Goal: Task Accomplishment & Management: Manage account settings

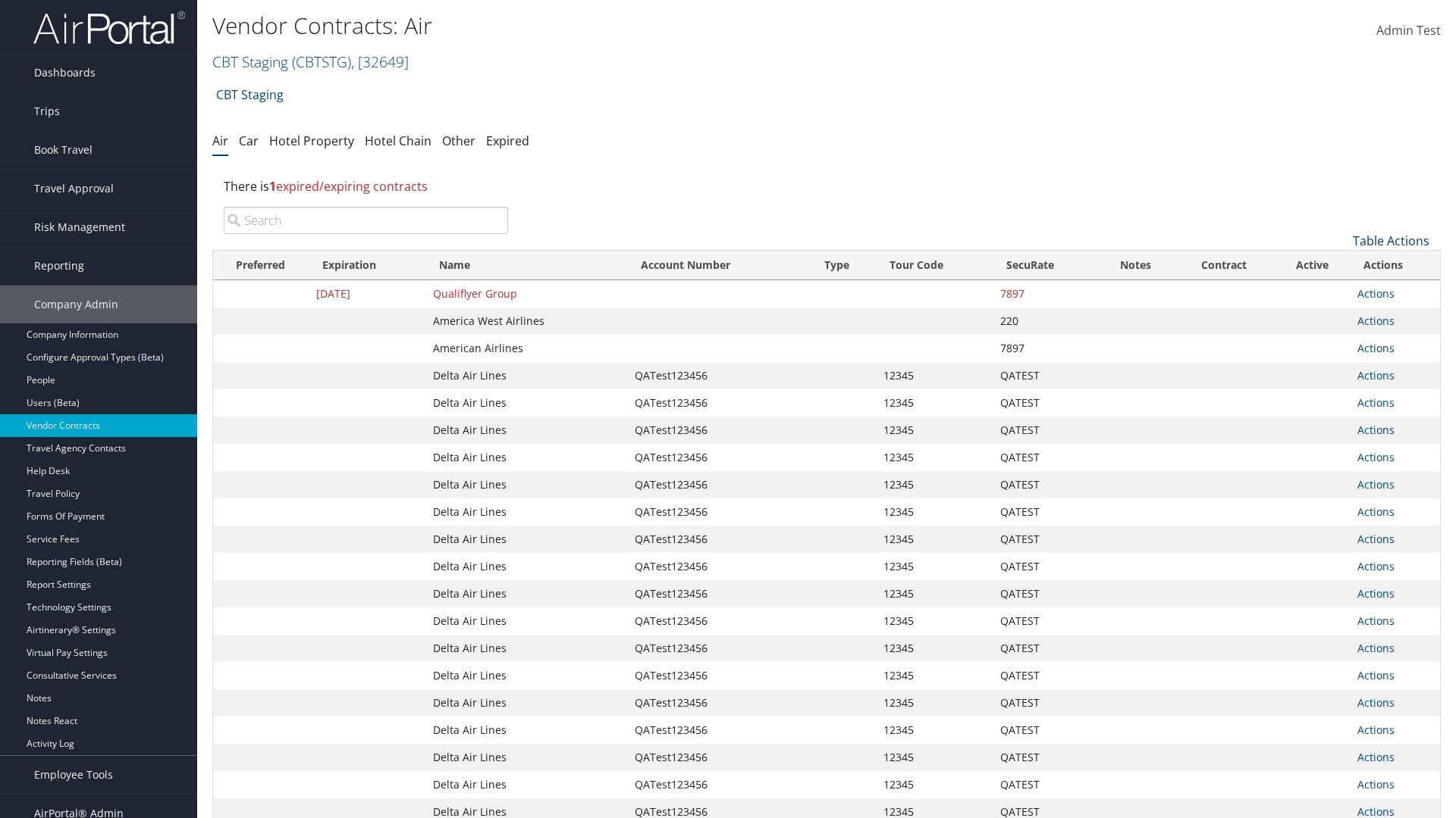
click at [1390, 241] on link "Table Actions" at bounding box center [1390, 241] width 77 height 16
click at [1340, 265] on link "Create New Contract" at bounding box center [1340, 264] width 199 height 25
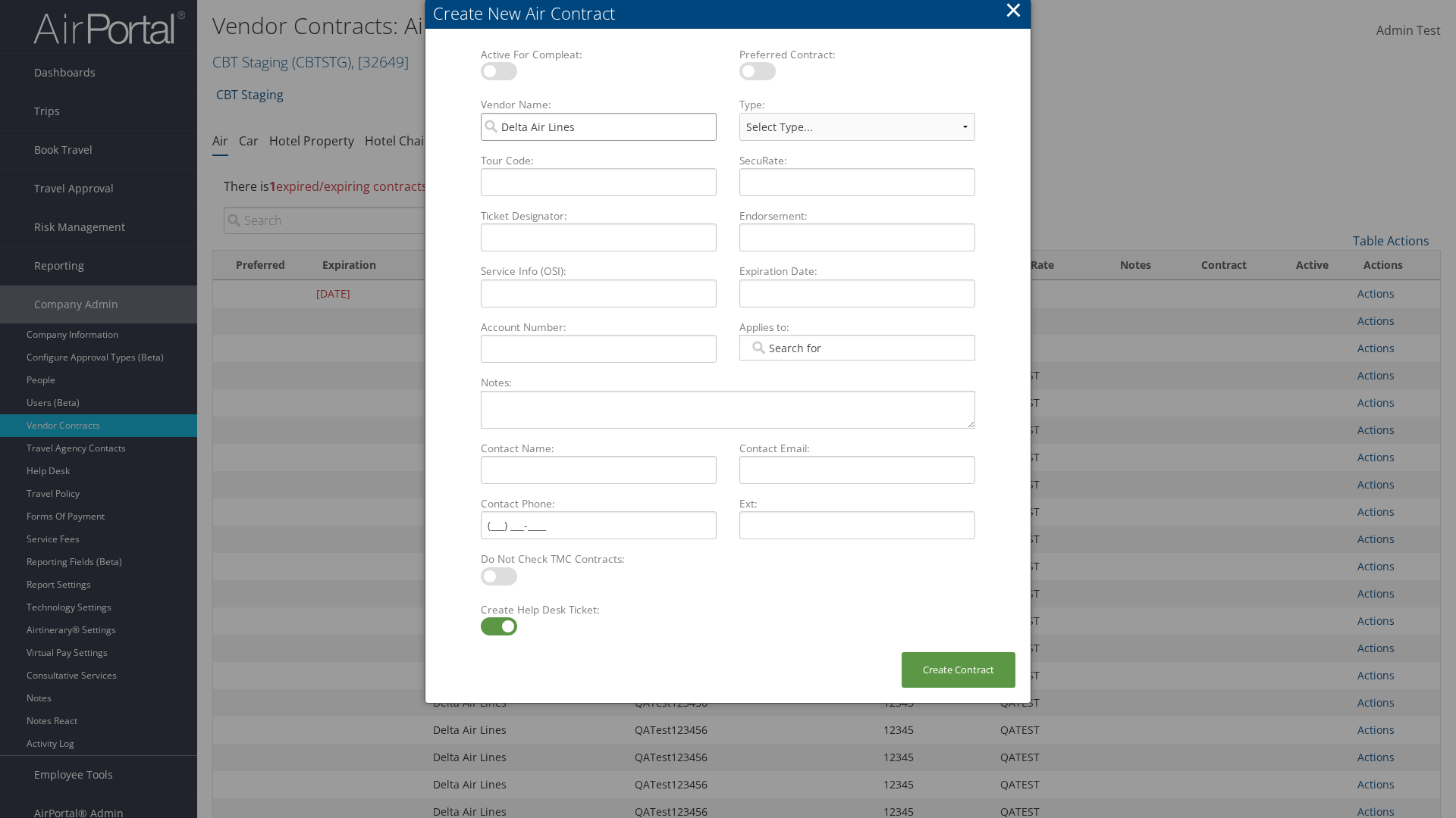
type input "Delta Air Lines"
type input "QATest123456"
select select "[object Object]"
type input "QATest123456"
type input "12345"
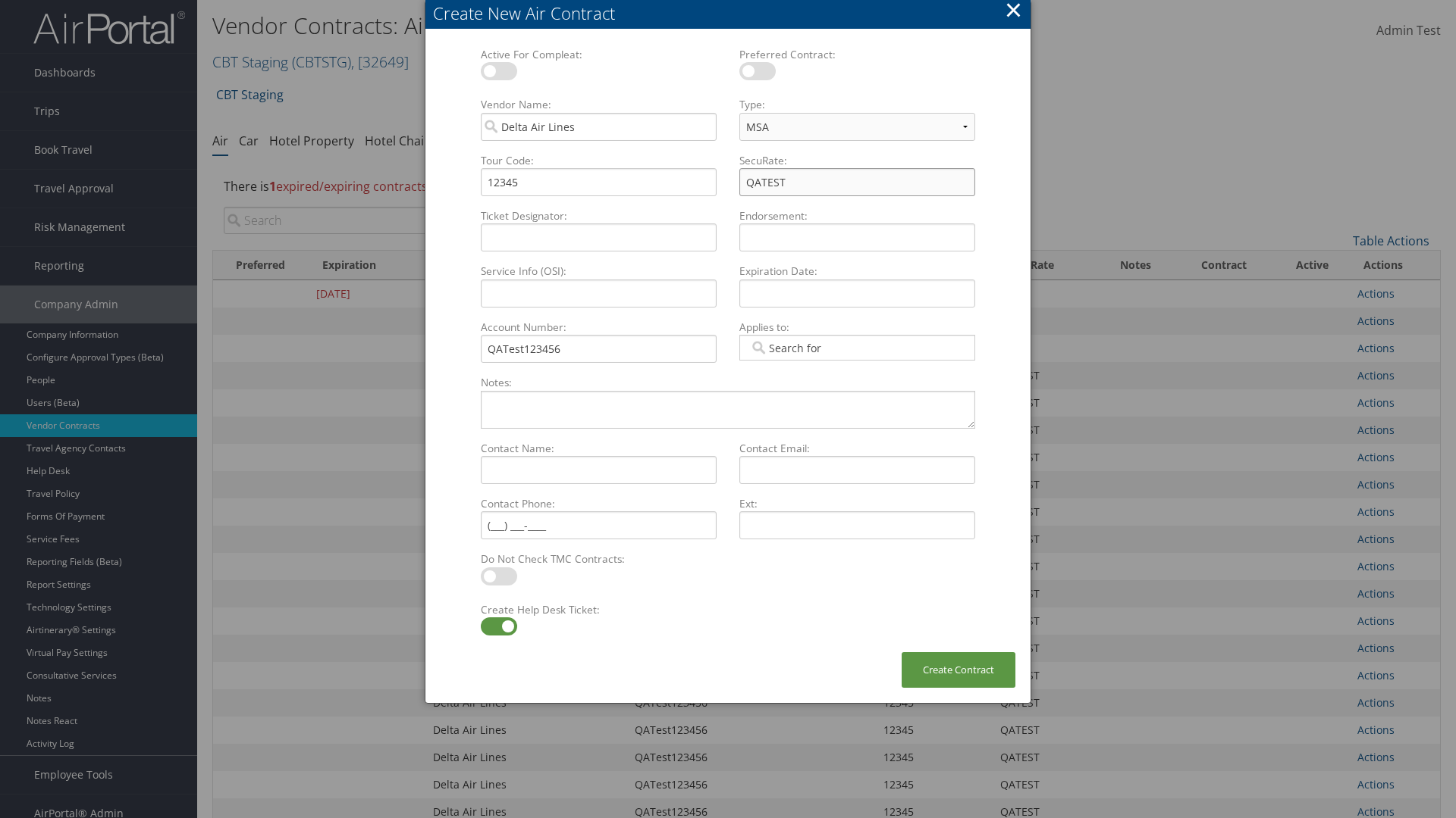
type input "QATEST"
click at [498, 626] on label at bounding box center [498, 626] width 36 height 18
click at [498, 626] on input "checkbox" at bounding box center [494, 629] width 10 height 10
checkbox input "false"
type input "[DATE]"
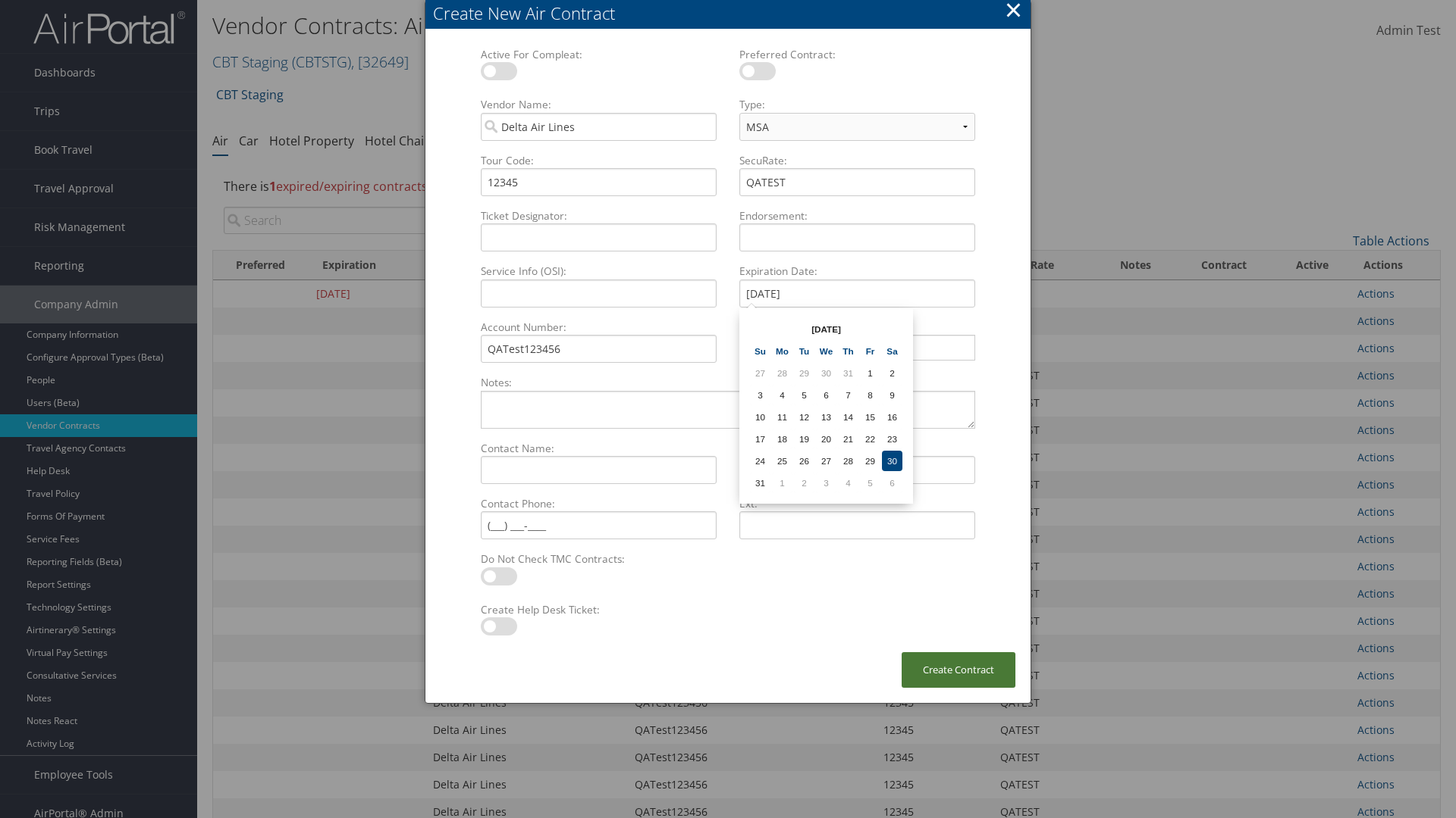
click at [958, 670] on button "Create Contract" at bounding box center [958, 670] width 114 height 35
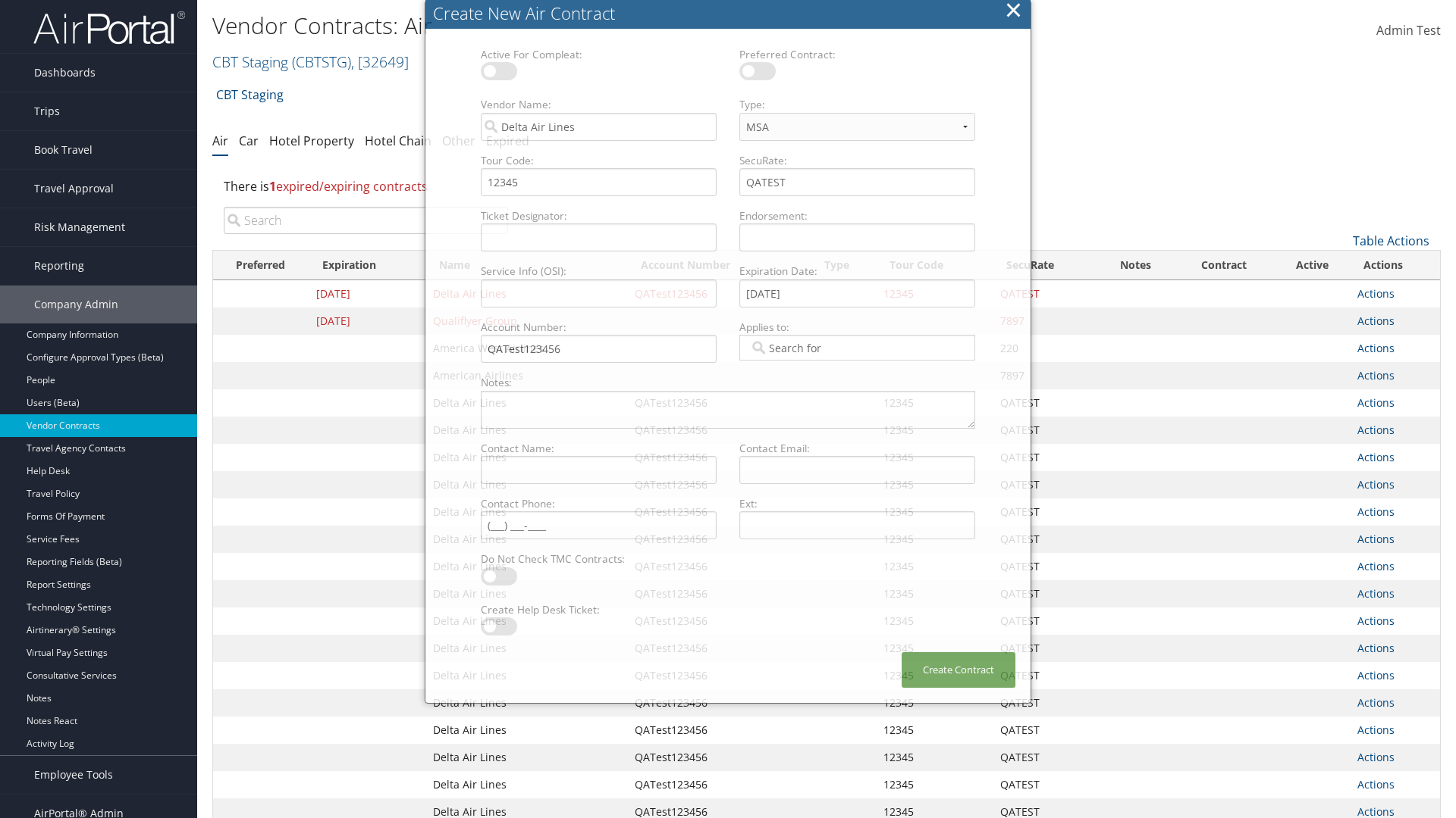
click at [365, 207] on input "search" at bounding box center [366, 220] width 285 height 27
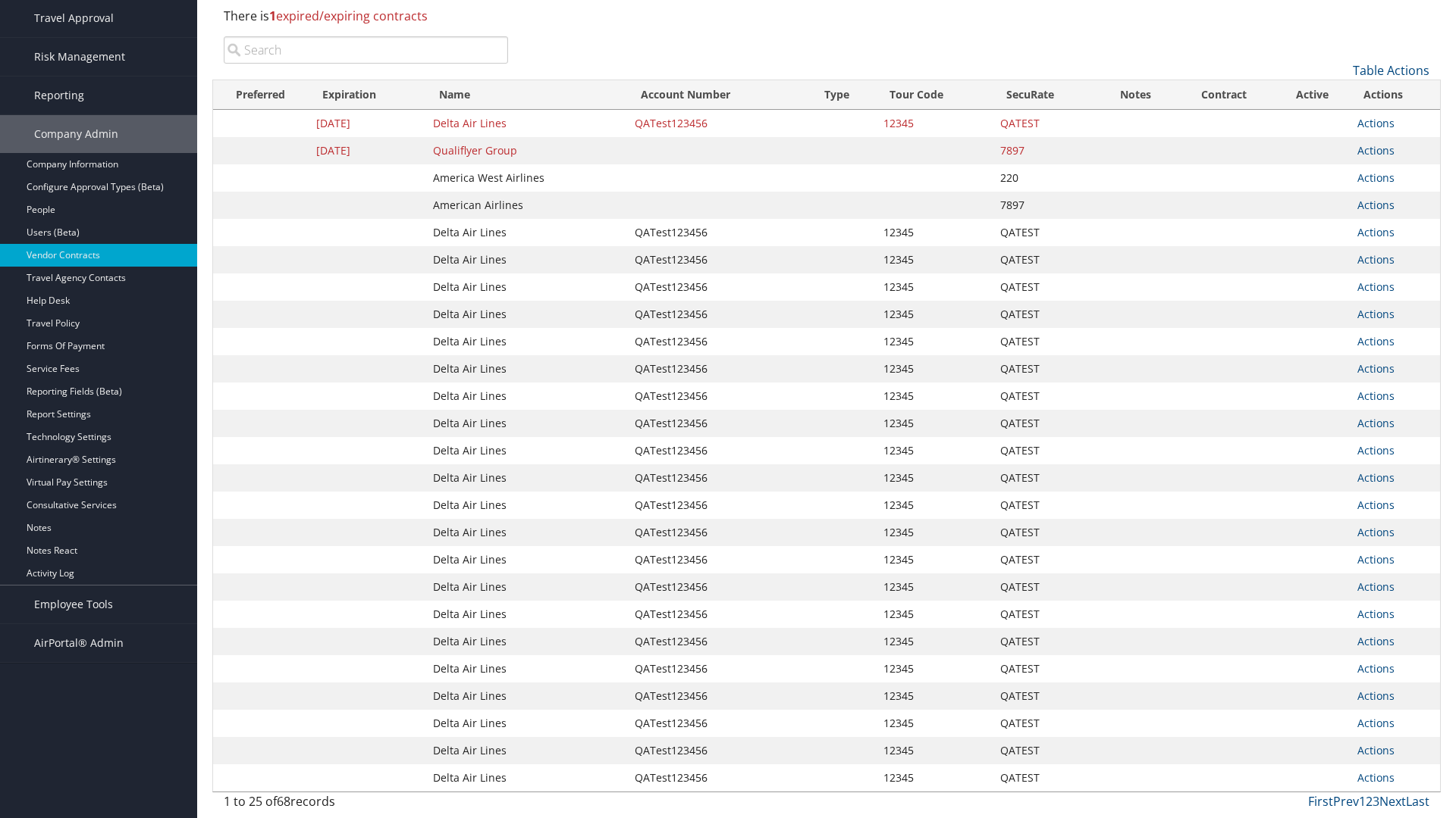
type input "QATest123456"
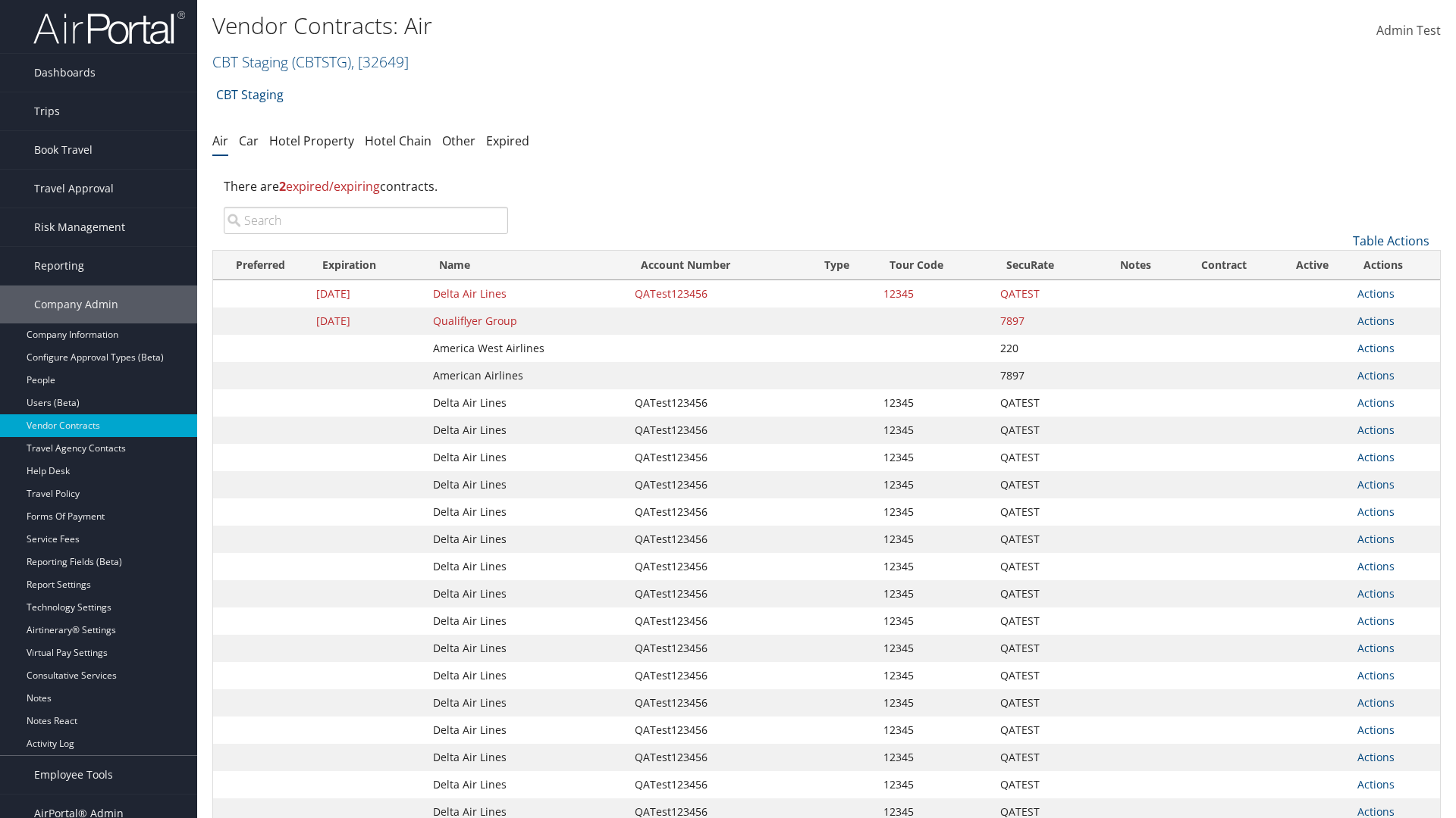
click at [365, 220] on input "search" at bounding box center [366, 220] width 285 height 27
type input "QATest123456"
click at [1375, 293] on link "Actions" at bounding box center [1375, 293] width 37 height 15
click at [1401, 367] on link "Delete" at bounding box center [1402, 367] width 87 height 25
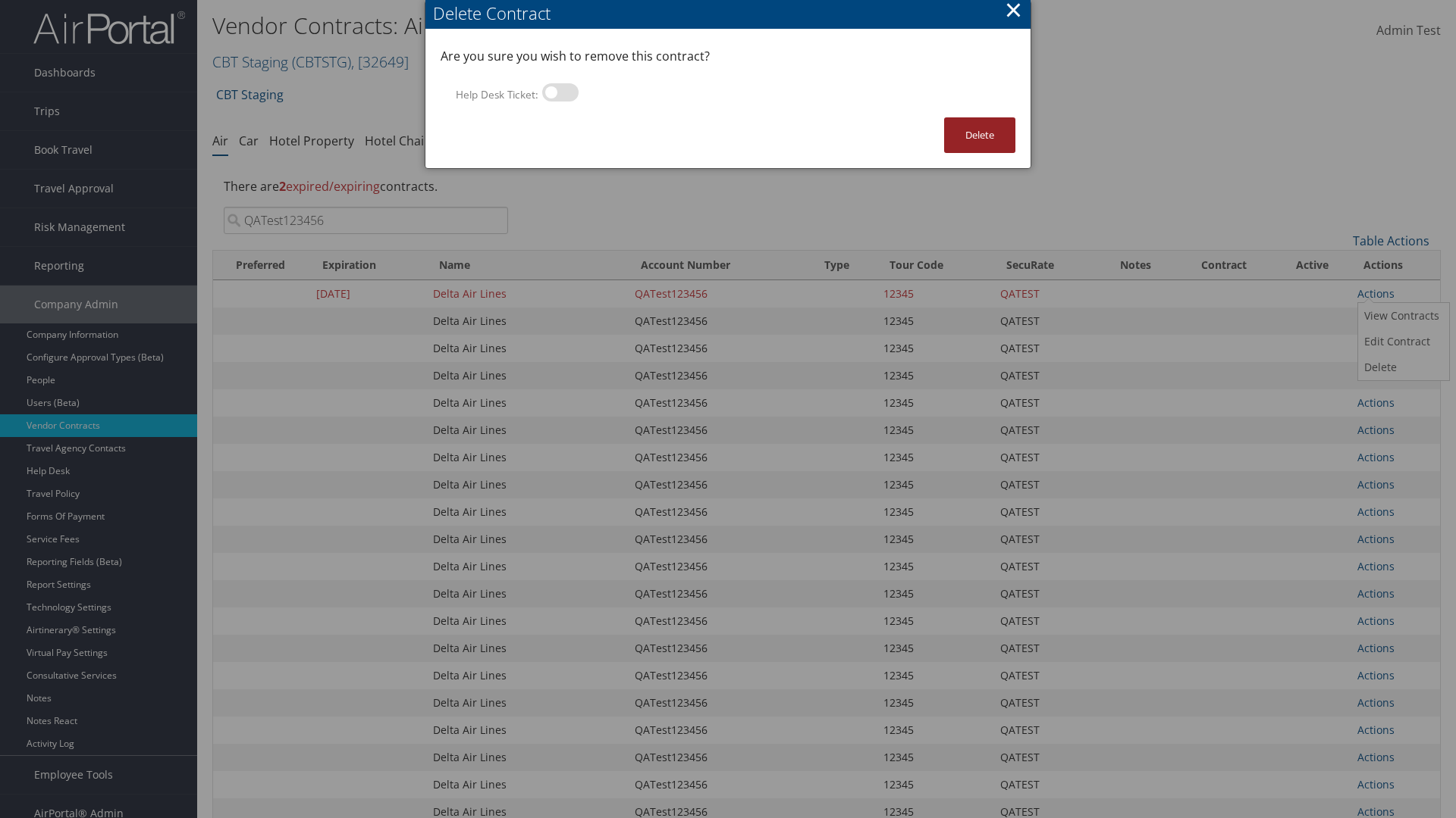
click at [980, 135] on button "Delete" at bounding box center [979, 135] width 72 height 35
